Goal: Information Seeking & Learning: Learn about a topic

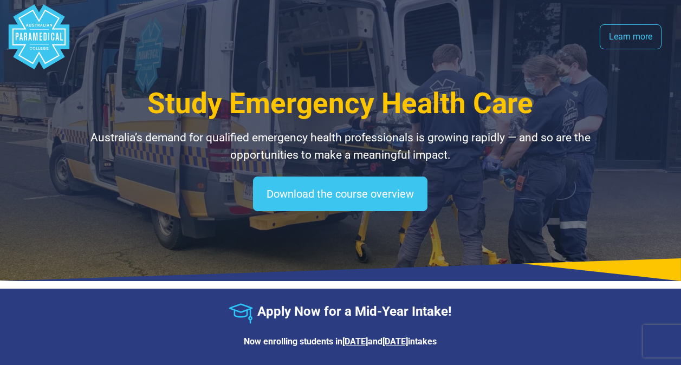
select select "**********"
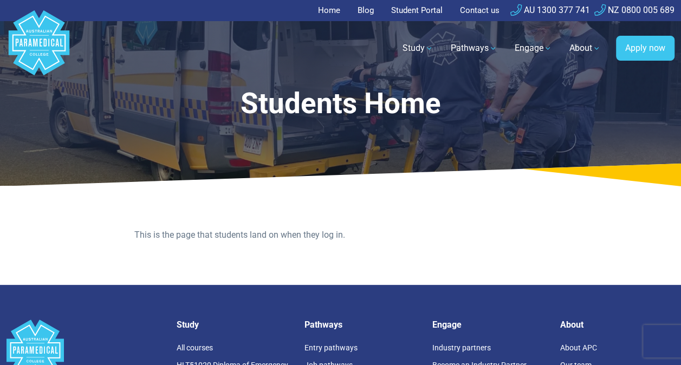
click at [327, 8] on link "Home" at bounding box center [332, 10] width 29 height 21
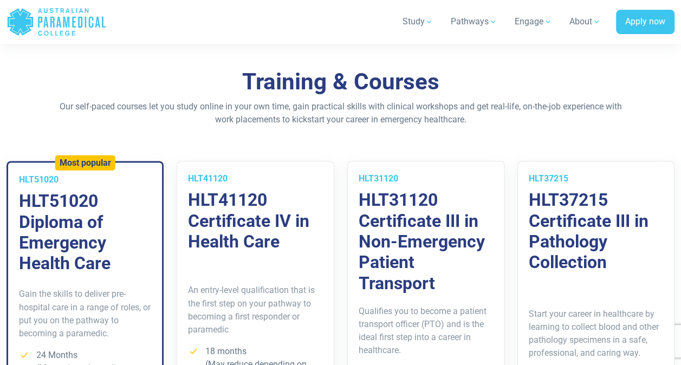
scroll to position [719, 0]
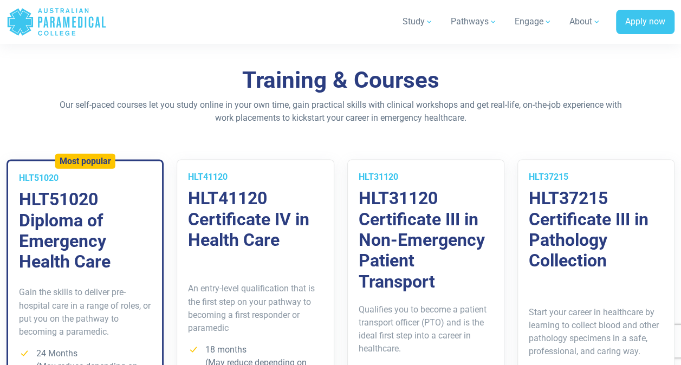
click at [424, 230] on h3 "HLT31120 Certificate III in Non-Emergency Patient Transport" at bounding box center [425, 240] width 134 height 104
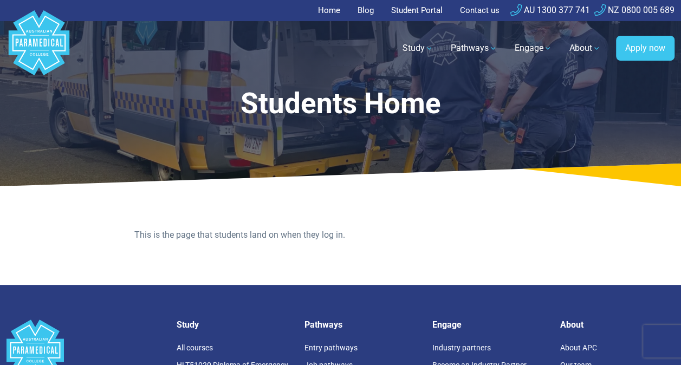
click at [44, 54] on polygon "Australian Paramedical College" at bounding box center [39, 42] width 61 height 65
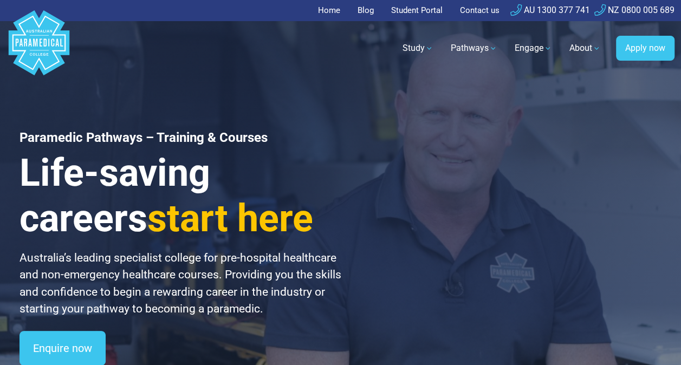
click at [51, 55] on polygon "Australian Paramedical College" at bounding box center [39, 42] width 61 height 65
